Goal: Task Accomplishment & Management: Complete application form

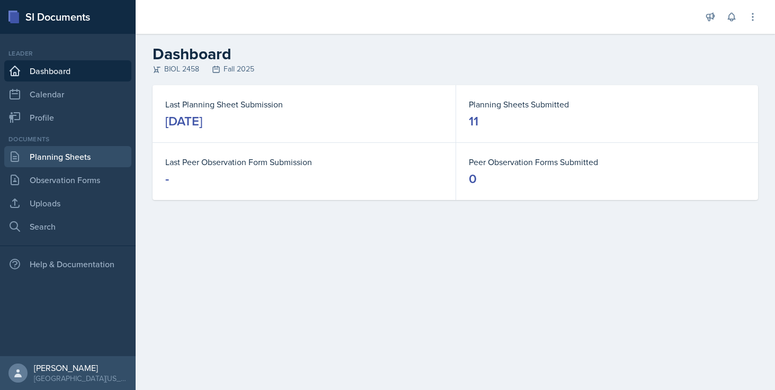
click at [43, 164] on link "Planning Sheets" at bounding box center [67, 156] width 127 height 21
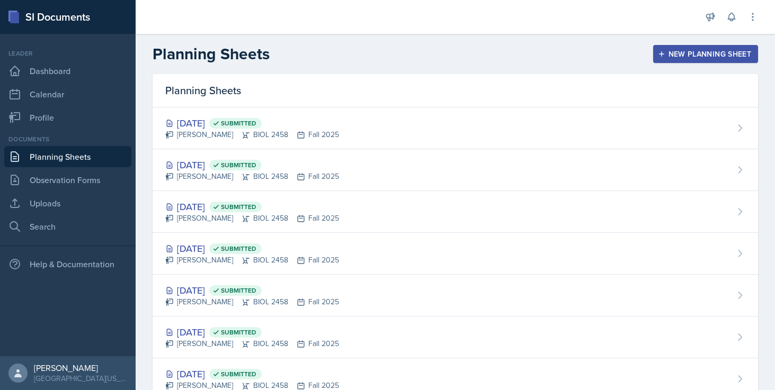
click at [677, 52] on div "New Planning Sheet" at bounding box center [705, 54] width 91 height 8
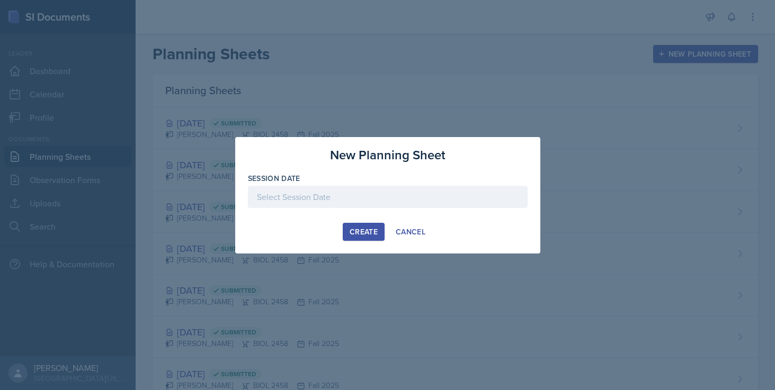
click at [346, 197] on div at bounding box center [388, 197] width 280 height 22
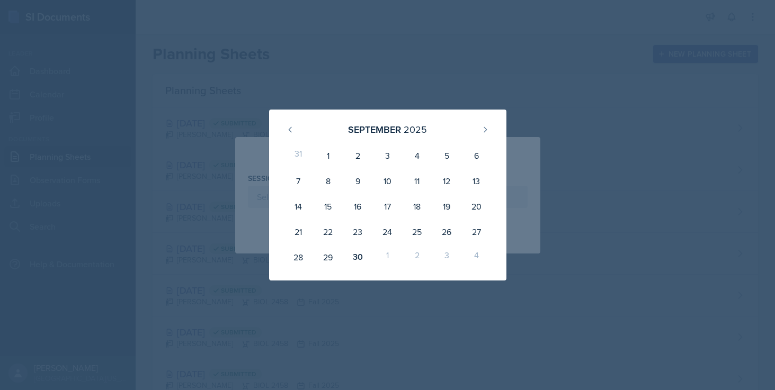
click at [386, 256] on div "1" at bounding box center [387, 257] width 30 height 25
click at [492, 126] on button at bounding box center [485, 129] width 17 height 17
click at [389, 155] on div "1" at bounding box center [387, 155] width 30 height 25
type input "[DATE]"
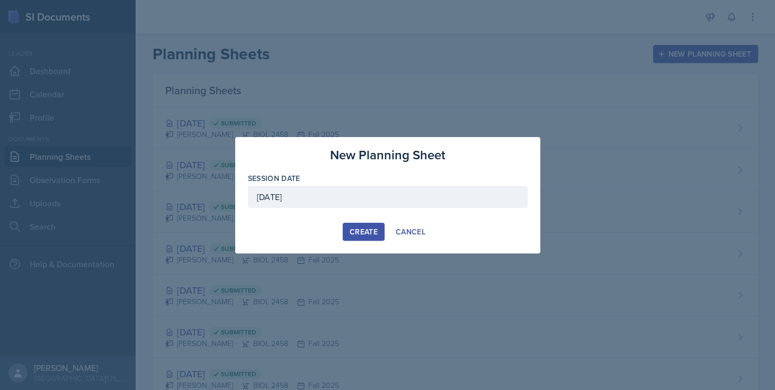
click at [371, 234] on div "Create" at bounding box center [364, 232] width 28 height 8
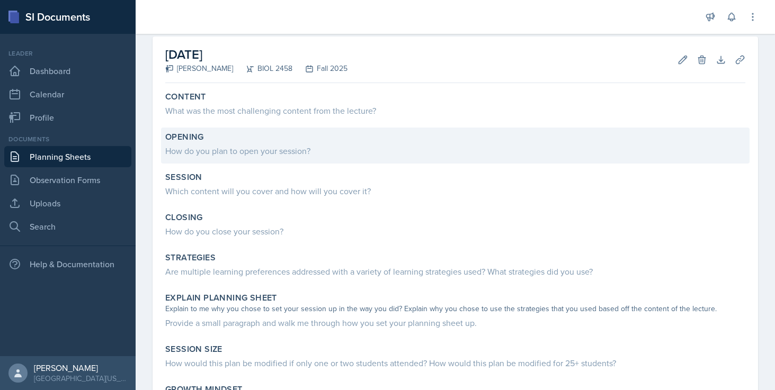
scroll to position [48, 0]
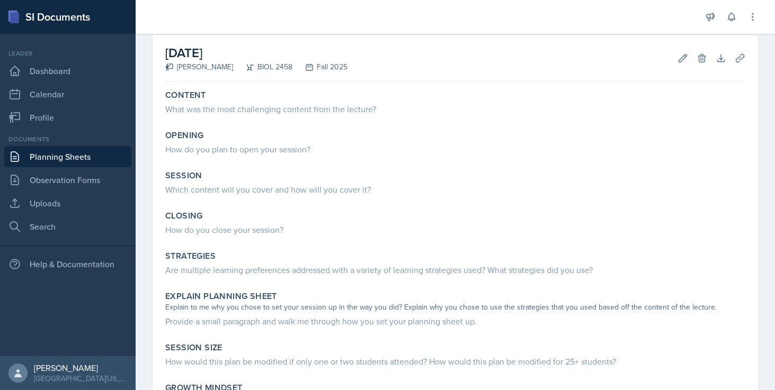
click at [60, 157] on link "Planning Sheets" at bounding box center [67, 156] width 127 height 21
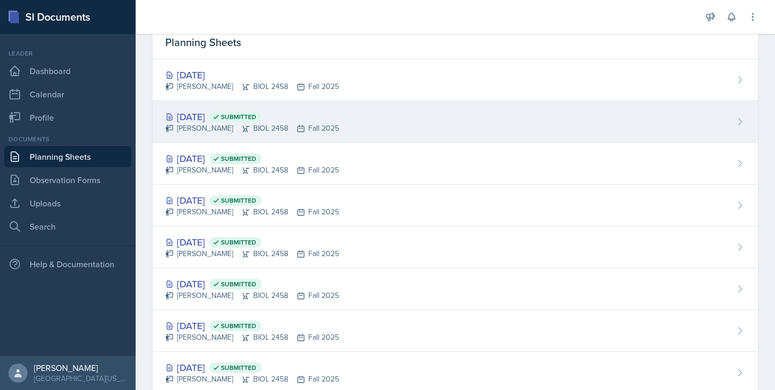
click at [233, 117] on div "[DATE] Submitted" at bounding box center [252, 117] width 174 height 14
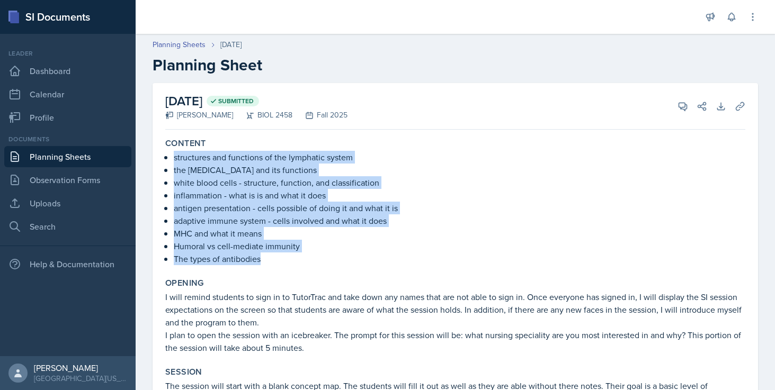
drag, startPoint x: 174, startPoint y: 161, endPoint x: 285, endPoint y: 269, distance: 155.1
click at [285, 269] on div "Content structures and functions of the lymphatic system the [MEDICAL_DATA] and…" at bounding box center [455, 202] width 589 height 136
copy ul "structures and functions of the lymphatic system the [MEDICAL_DATA] and its fun…"
click at [87, 153] on link "Planning Sheets" at bounding box center [67, 156] width 127 height 21
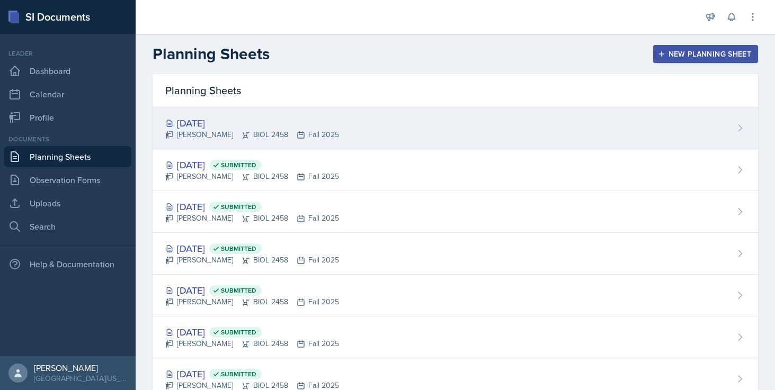
click at [246, 115] on div "[DATE] [PERSON_NAME] BIOL 2458 Fall 2025" at bounding box center [456, 129] width 606 height 42
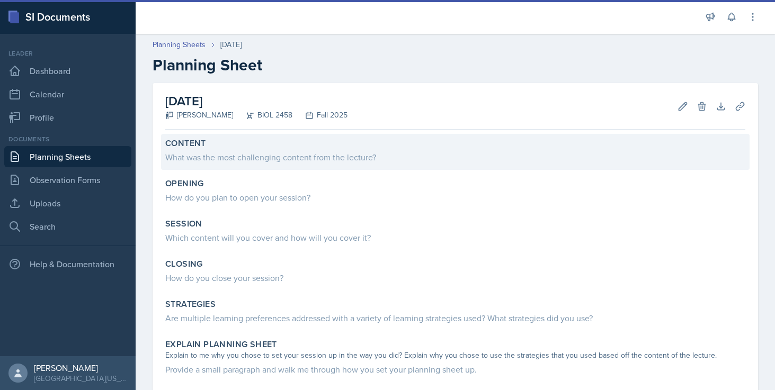
click at [234, 158] on div "What was the most challenging content from the lecture?" at bounding box center [455, 157] width 580 height 13
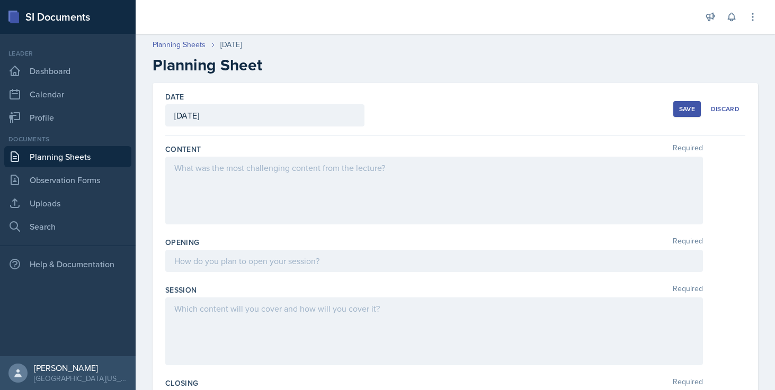
click at [221, 175] on div at bounding box center [434, 191] width 538 height 68
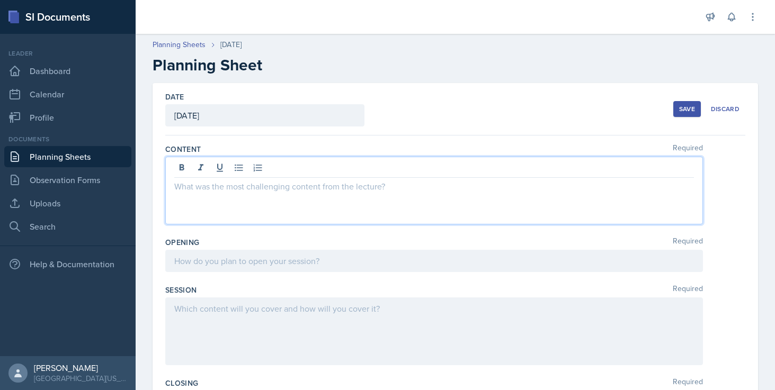
paste div
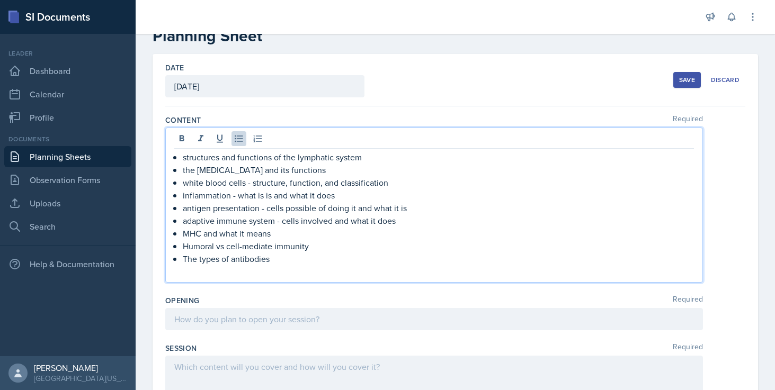
scroll to position [33, 0]
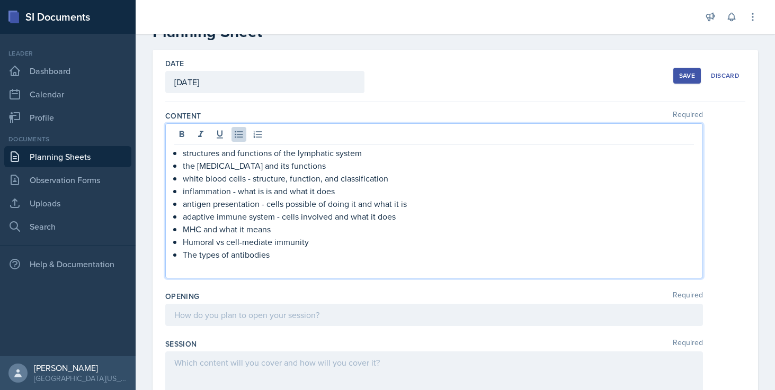
click at [218, 316] on div at bounding box center [434, 315] width 538 height 22
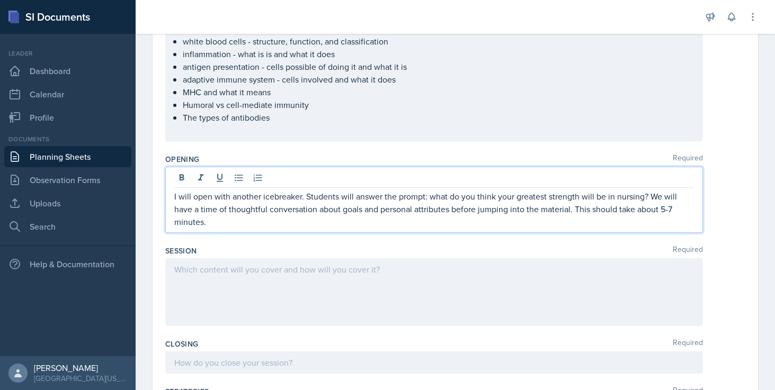
scroll to position [183, 0]
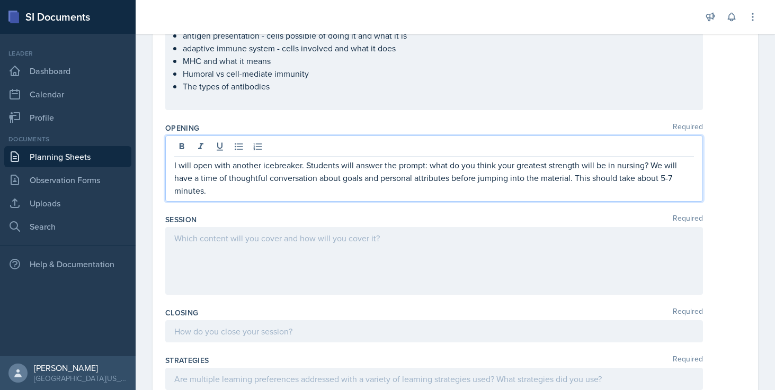
click at [244, 247] on div at bounding box center [434, 261] width 538 height 68
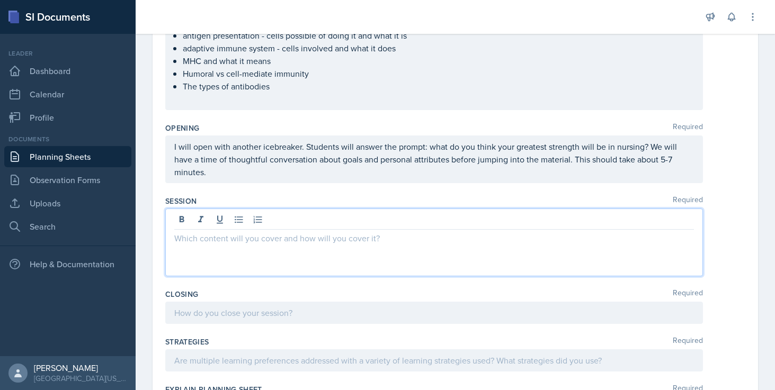
scroll to position [202, 0]
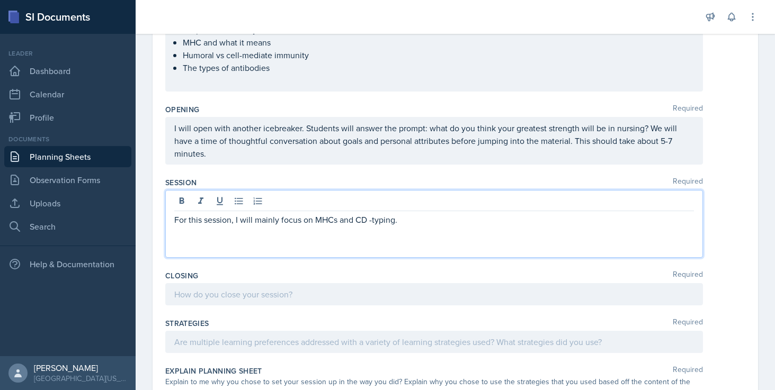
click at [370, 223] on p "For this session, I will mainly focus on MHCs and CD -typing." at bounding box center [434, 219] width 520 height 13
